Goal: Book appointment/travel/reservation

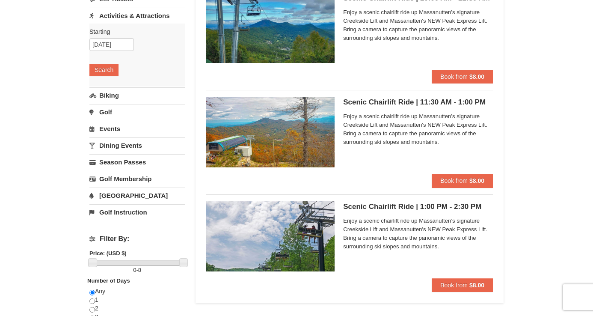
scroll to position [80, 0]
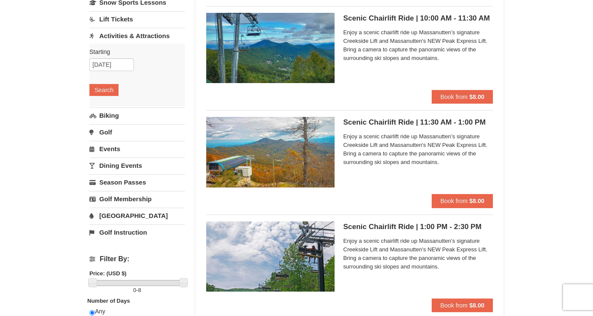
click at [537, 147] on div "× Categories List Filter My Itinerary Questions? [PHONE_NUMBER] Lodging Arrival…" at bounding box center [296, 262] width 593 height 625
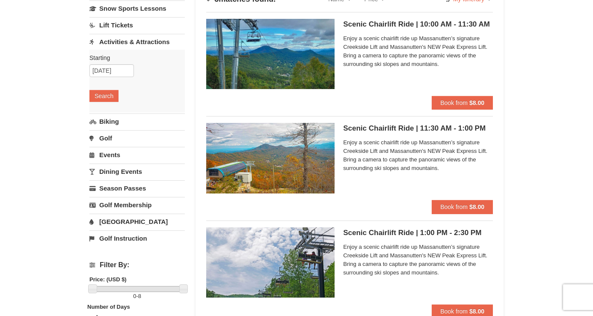
scroll to position [75, 0]
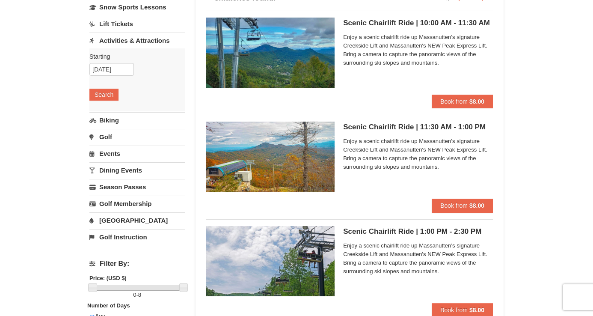
click at [536, 165] on div "× Categories List Filter My Itinerary Questions? [PHONE_NUMBER] Lodging Arrival…" at bounding box center [296, 267] width 593 height 625
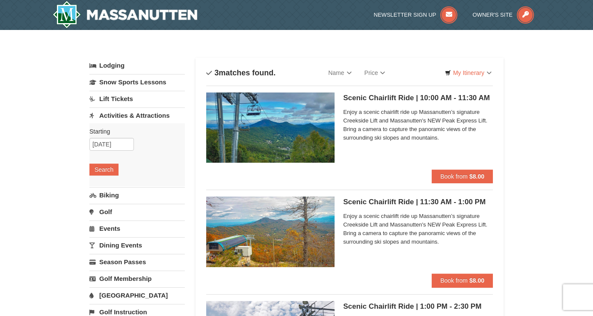
scroll to position [0, 0]
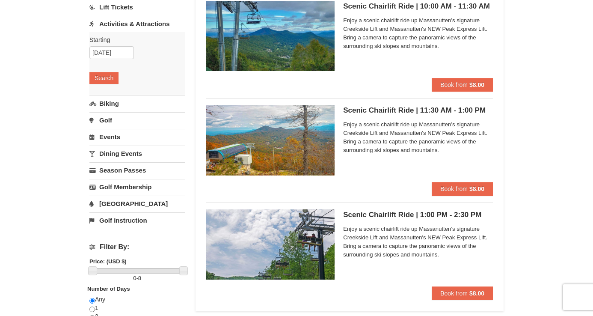
scroll to position [113, 0]
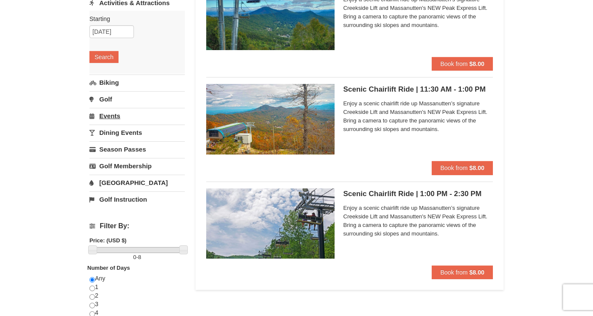
click at [112, 119] on link "Events" at bounding box center [136, 116] width 95 height 16
click at [110, 113] on div "Starting Please format dates MM/DD/YYYY Please format dates MM/DD/YYYY [DATE] S…" at bounding box center [136, 92] width 95 height 63
click at [107, 104] on button "Search" at bounding box center [103, 107] width 29 height 12
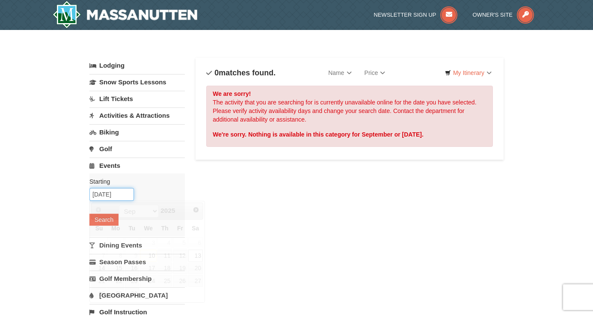
click at [111, 195] on input "[DATE]" at bounding box center [111, 194] width 45 height 13
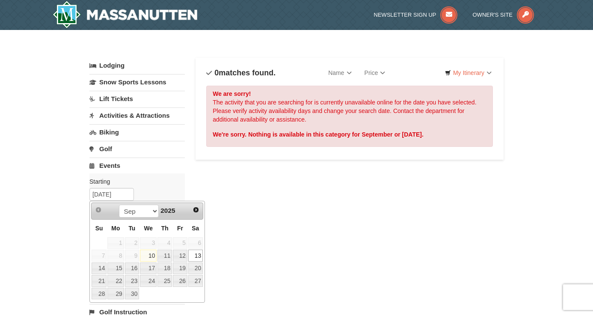
click at [150, 258] on link "10" at bounding box center [148, 255] width 17 height 12
type input "09/10/2025"
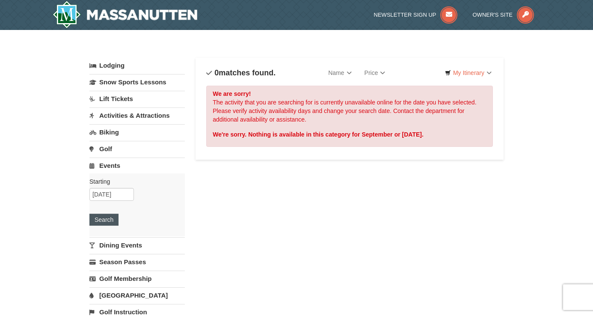
click at [104, 222] on button "Search" at bounding box center [103, 220] width 29 height 12
click at [110, 242] on link "Dining Events" at bounding box center [136, 245] width 95 height 16
click at [107, 236] on button "Search" at bounding box center [103, 236] width 29 height 12
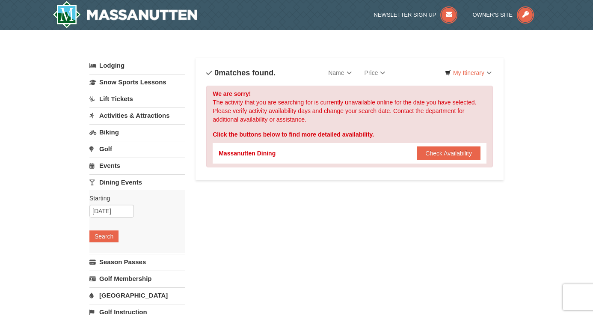
click at [54, 205] on div "× Categories List Filter My Itinerary Questions? [PHONE_NUMBER] Lodging Arrival…" at bounding box center [296, 273] width 593 height 487
